Goal: Information Seeking & Learning: Learn about a topic

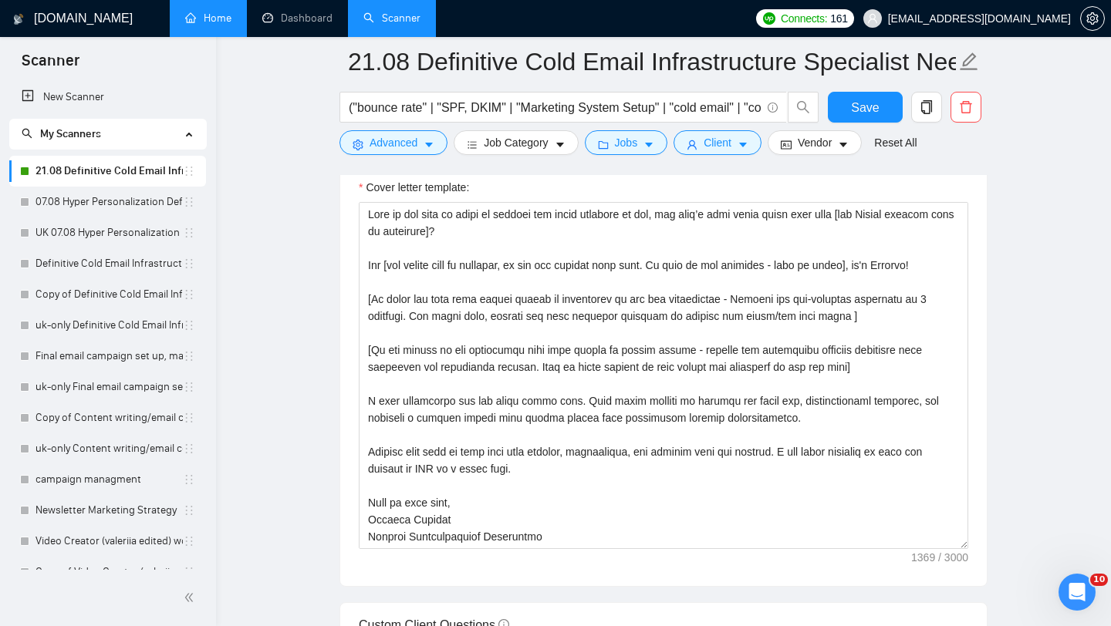
scroll to position [85, 0]
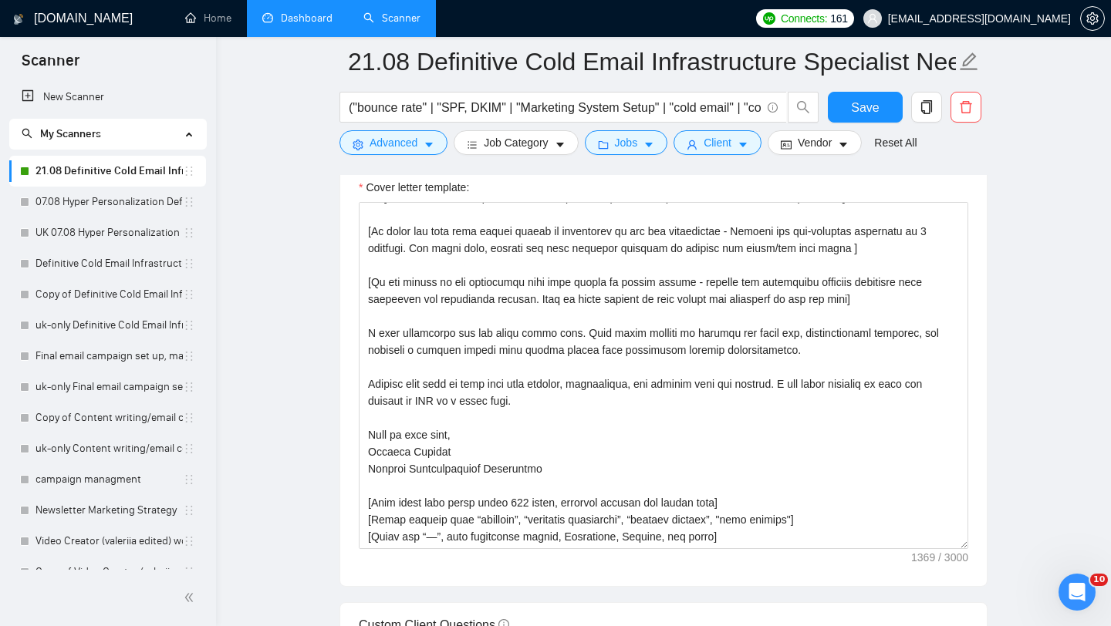
click at [294, 16] on link "Dashboard" at bounding box center [297, 18] width 70 height 13
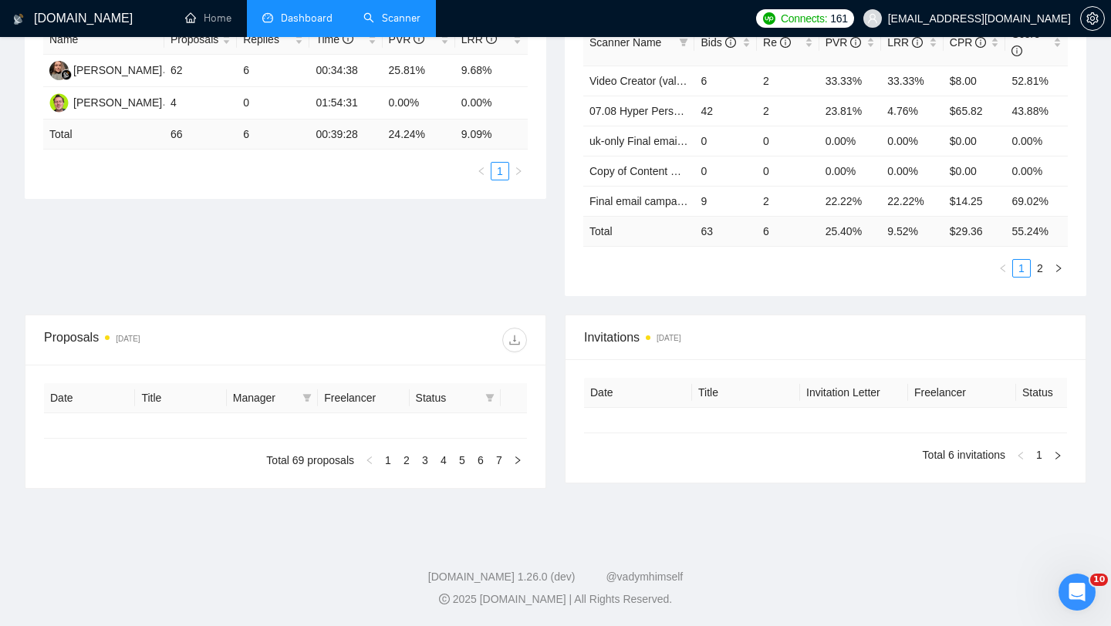
type input "[DATE]"
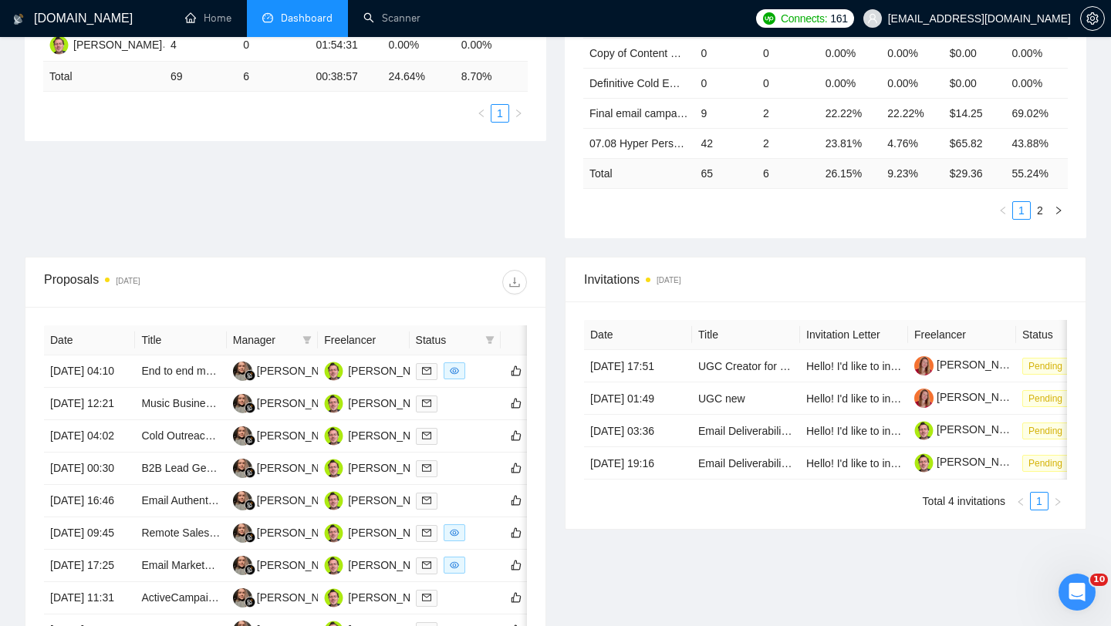
scroll to position [376, 0]
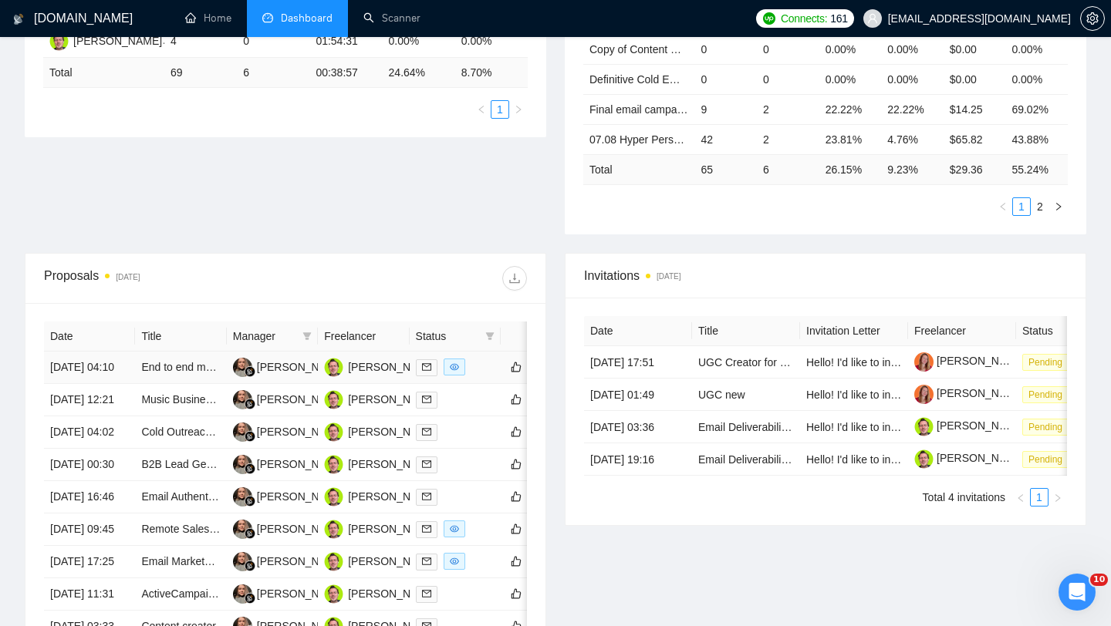
click at [191, 363] on td "End to end management of a cold email campaign" at bounding box center [180, 368] width 91 height 32
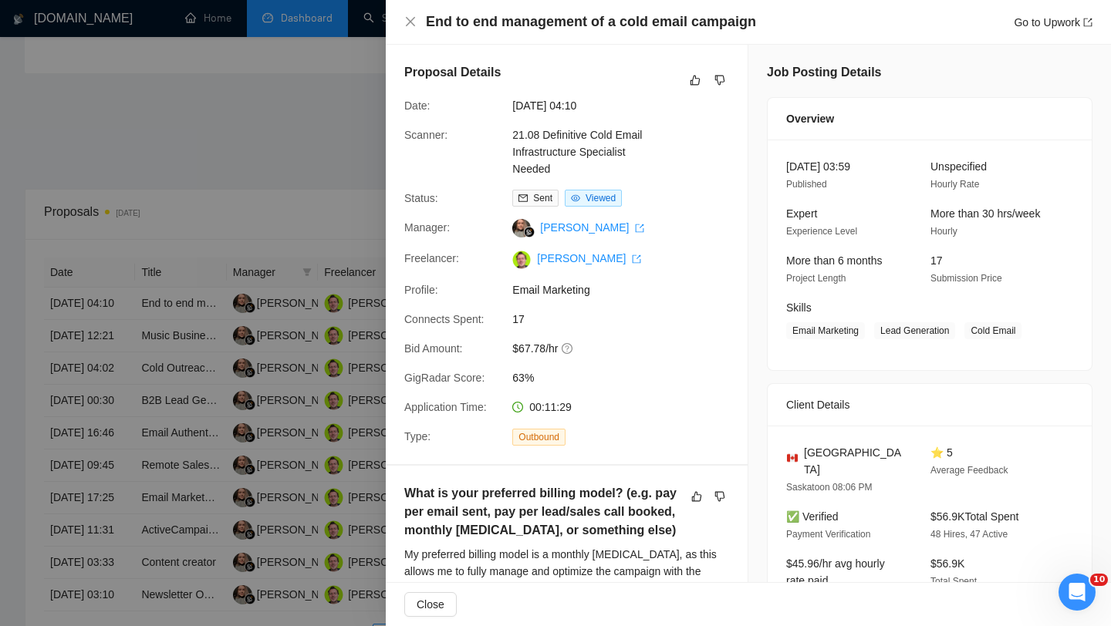
scroll to position [0, 0]
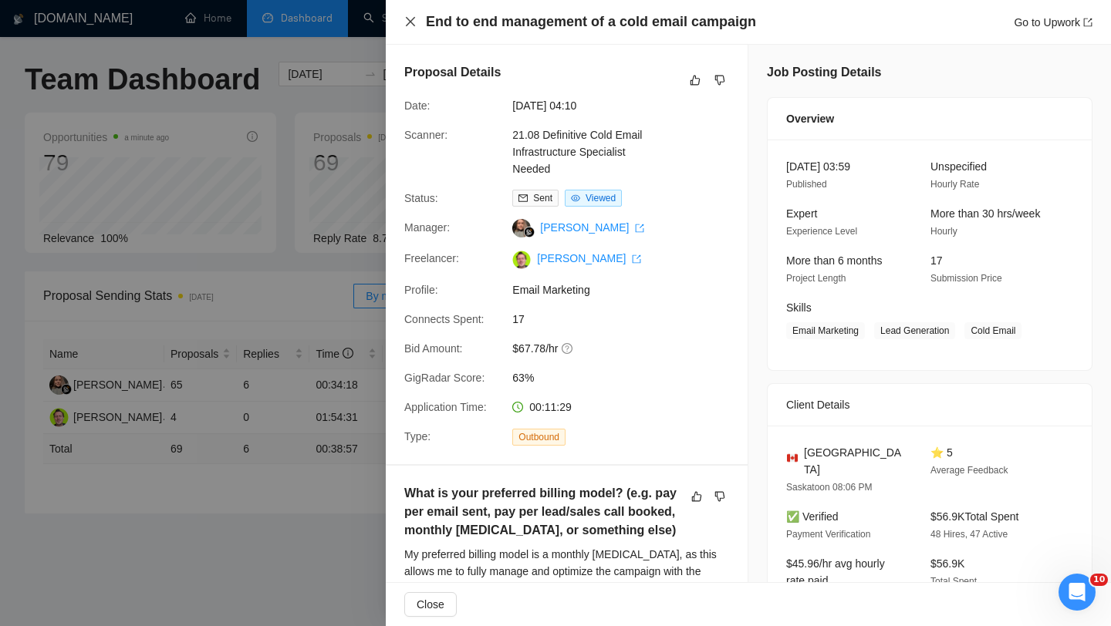
click at [410, 22] on icon "close" at bounding box center [410, 21] width 9 height 9
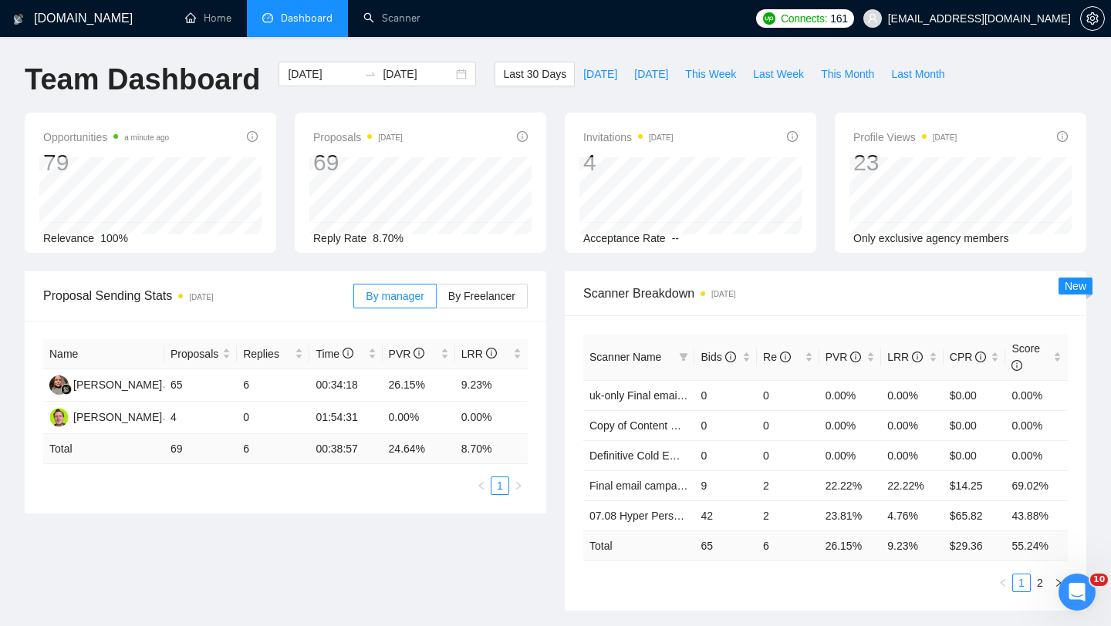
scroll to position [12, 0]
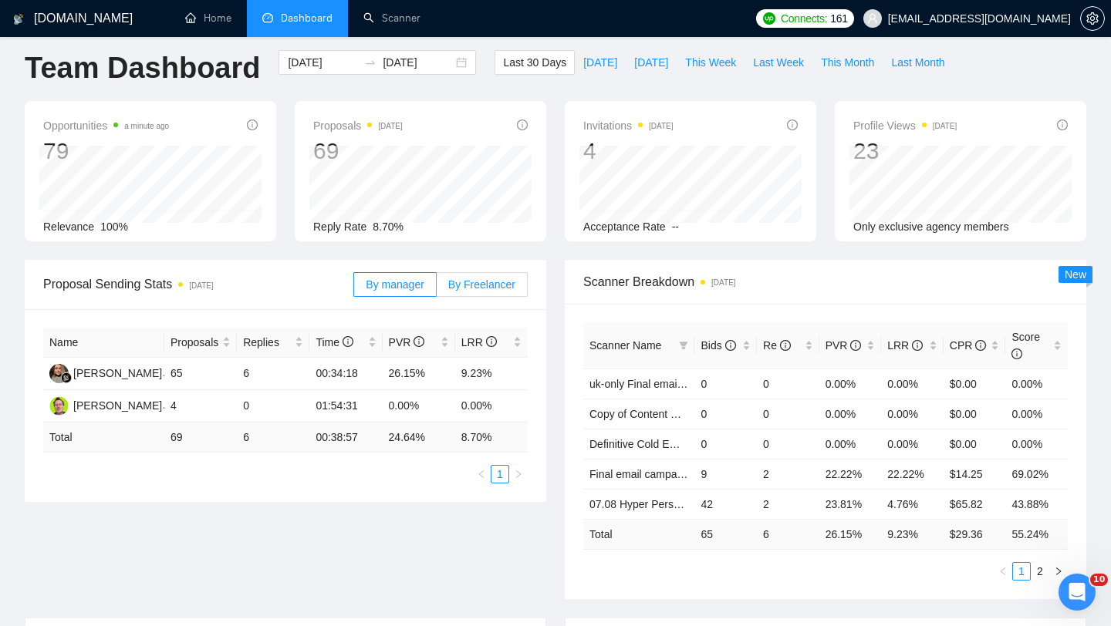
click at [475, 286] on span "By Freelancer" at bounding box center [481, 284] width 67 height 12
click at [437, 288] on input "By Freelancer" at bounding box center [437, 288] width 0 height 0
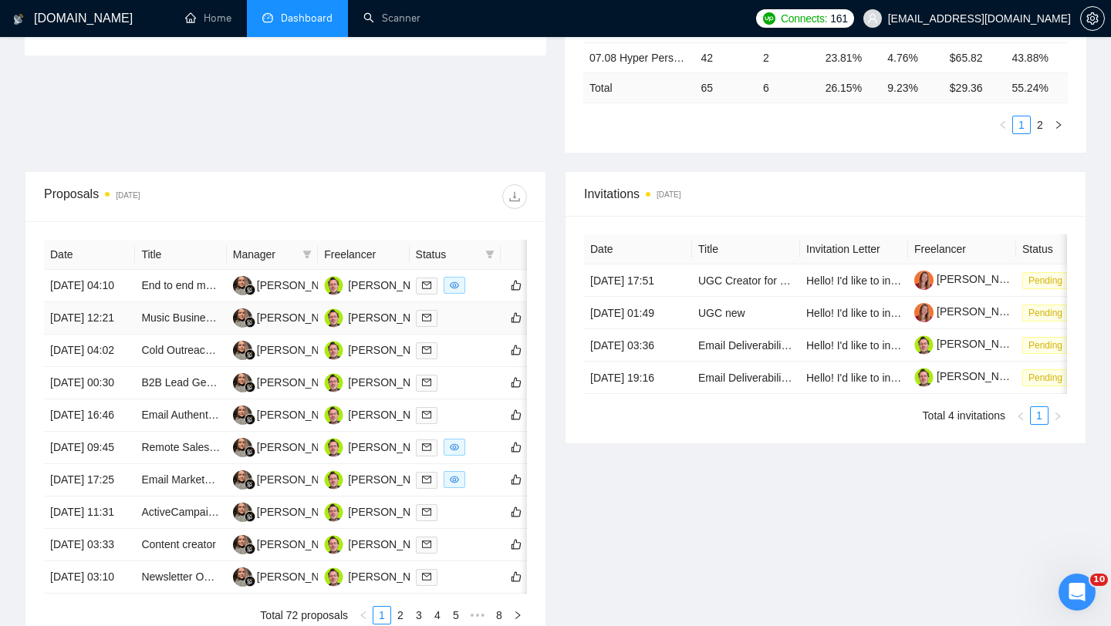
scroll to position [467, 0]
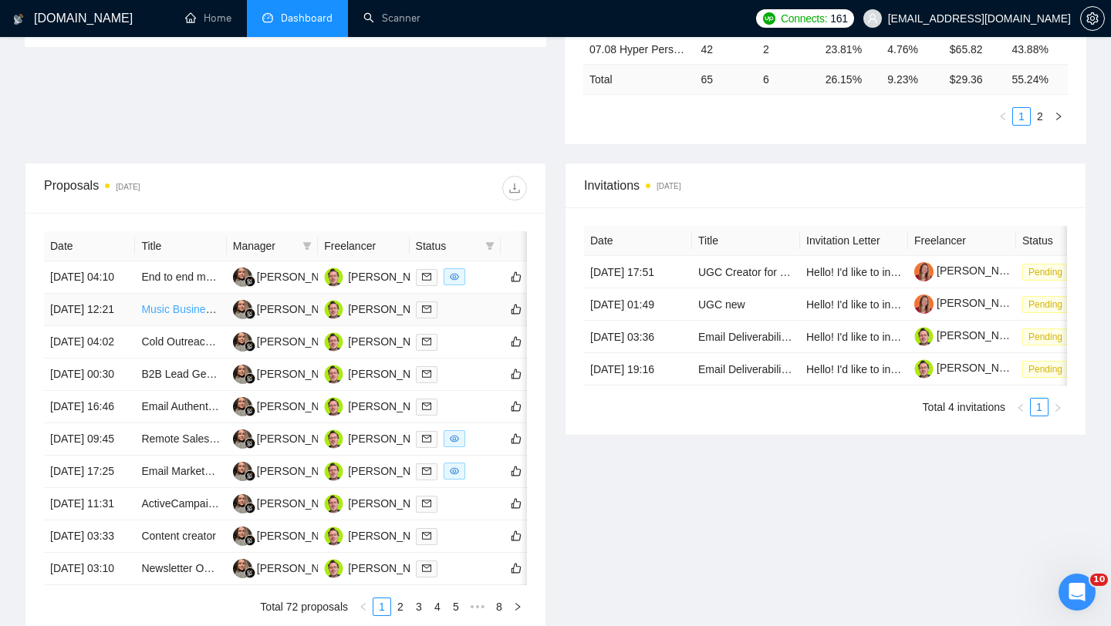
click at [187, 315] on link "Music Business Email Campaigns (Informational and Fundraising Funnels)" at bounding box center [319, 309] width 357 height 12
